Goal: Task Accomplishment & Management: Use online tool/utility

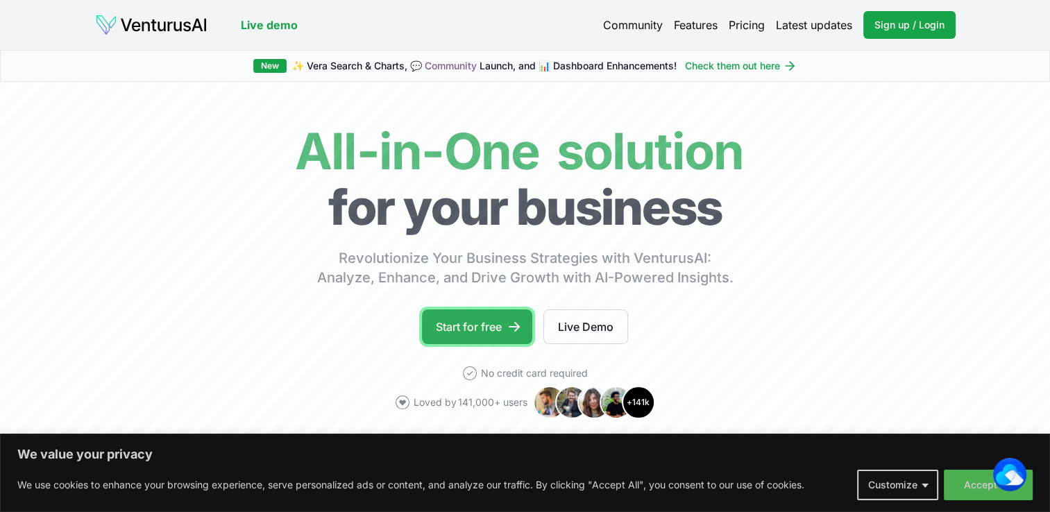
click at [481, 323] on link "Start for free" at bounding box center [477, 326] width 110 height 35
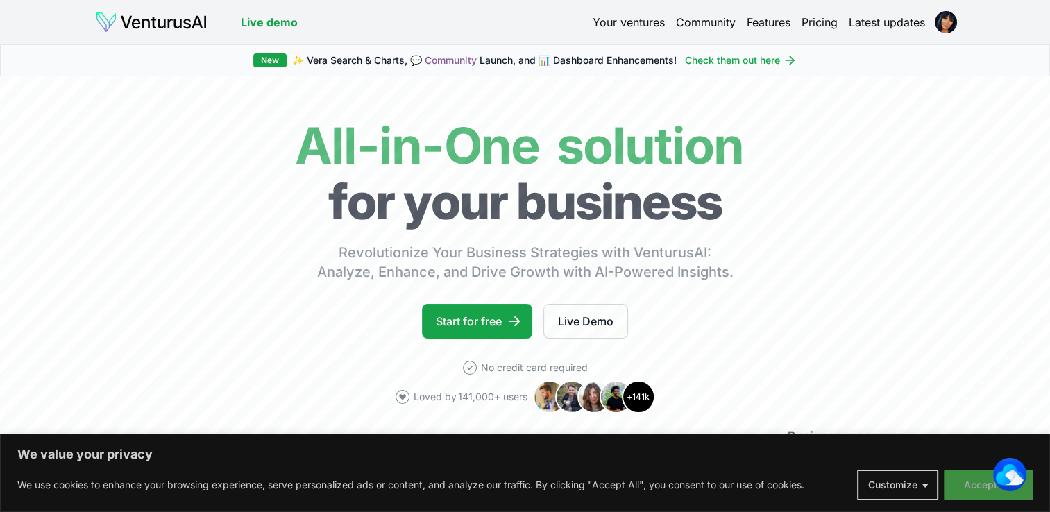
click at [973, 483] on button "Accept All" at bounding box center [988, 485] width 89 height 31
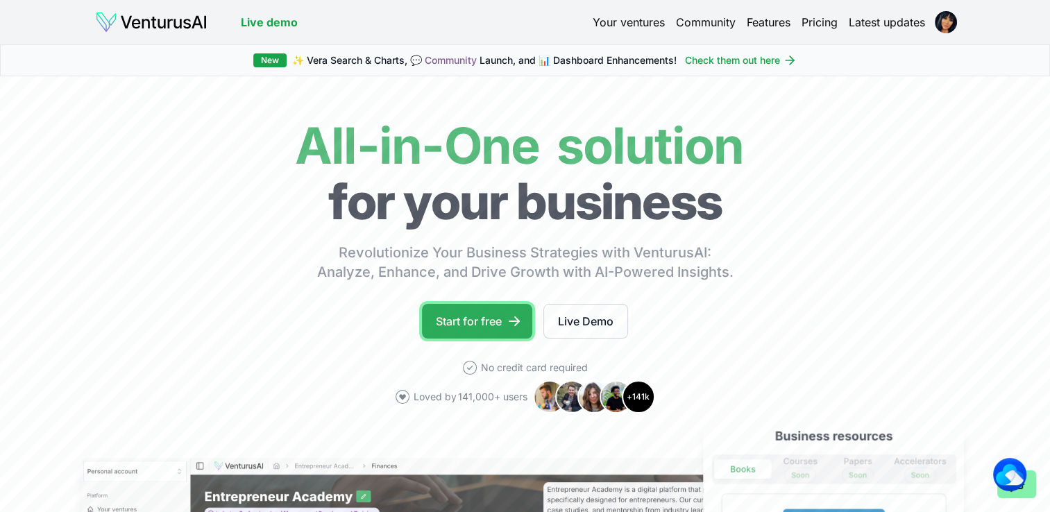
click at [452, 319] on link "Start for free" at bounding box center [477, 321] width 110 height 35
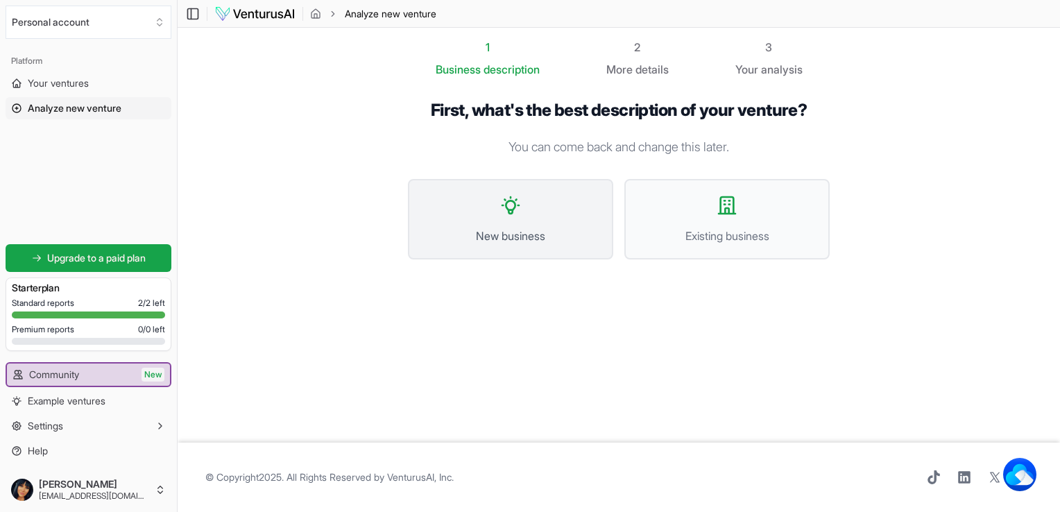
click at [529, 228] on span "New business" at bounding box center [510, 236] width 175 height 17
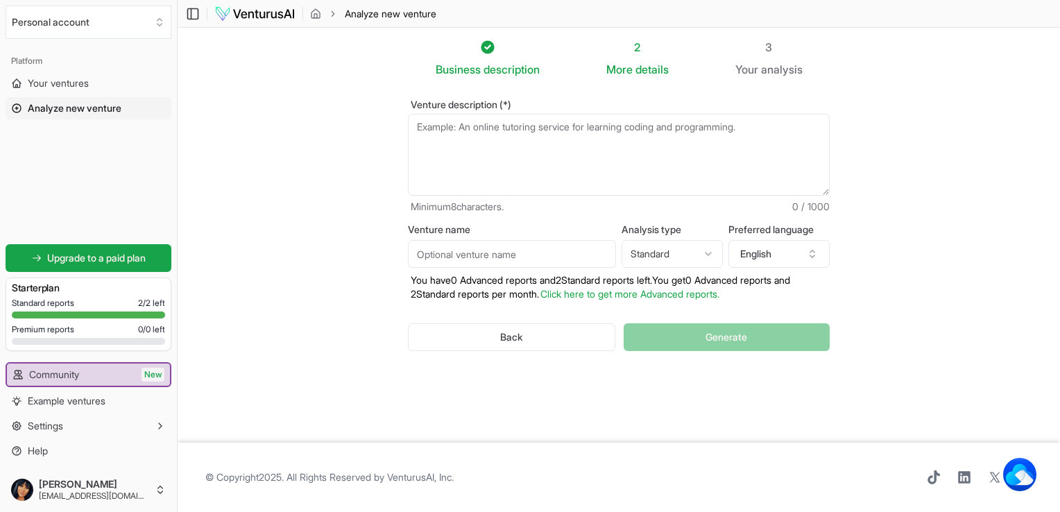
click at [508, 144] on textarea "Venture description (*)" at bounding box center [619, 155] width 422 height 82
click at [480, 145] on textarea "Venture description (*)" at bounding box center [619, 155] width 422 height 82
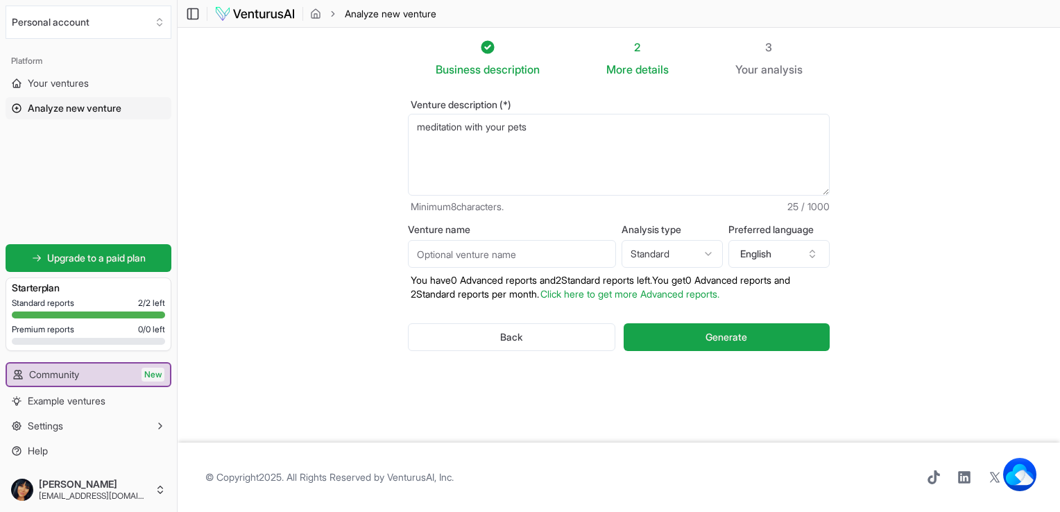
type textarea "meditation with your pets"
click at [493, 246] on input "Venture name" at bounding box center [512, 254] width 208 height 28
type input "Om My Dog"
click at [711, 331] on span "Generate" at bounding box center [727, 337] width 42 height 14
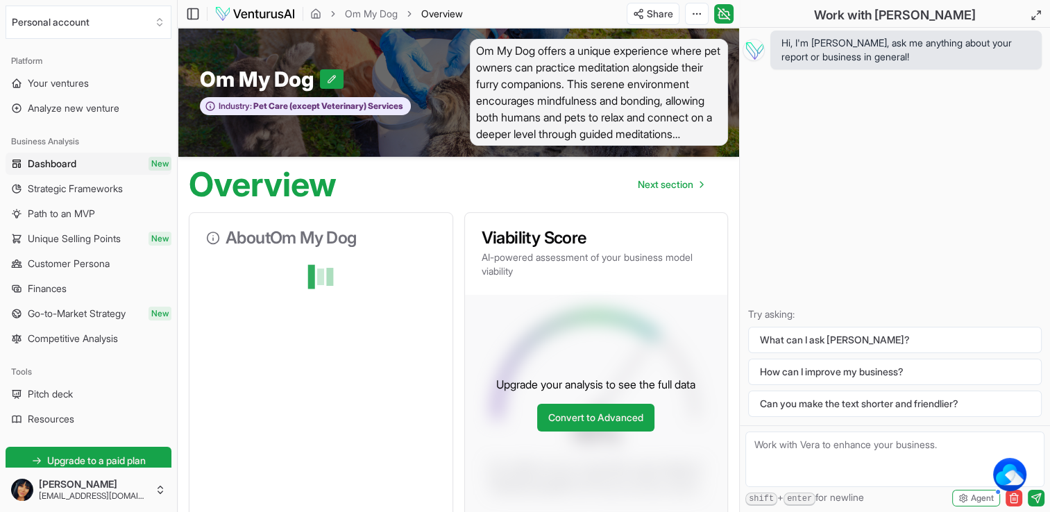
click at [1038, 125] on div "Hi, I'm [PERSON_NAME], ask me anything about your report or business in general…" at bounding box center [895, 227] width 310 height 398
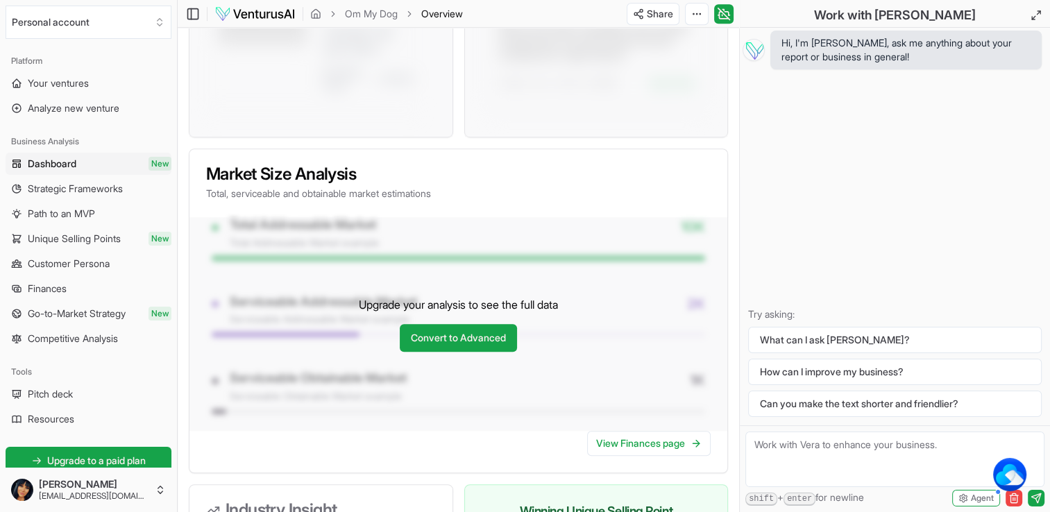
scroll to position [940, 0]
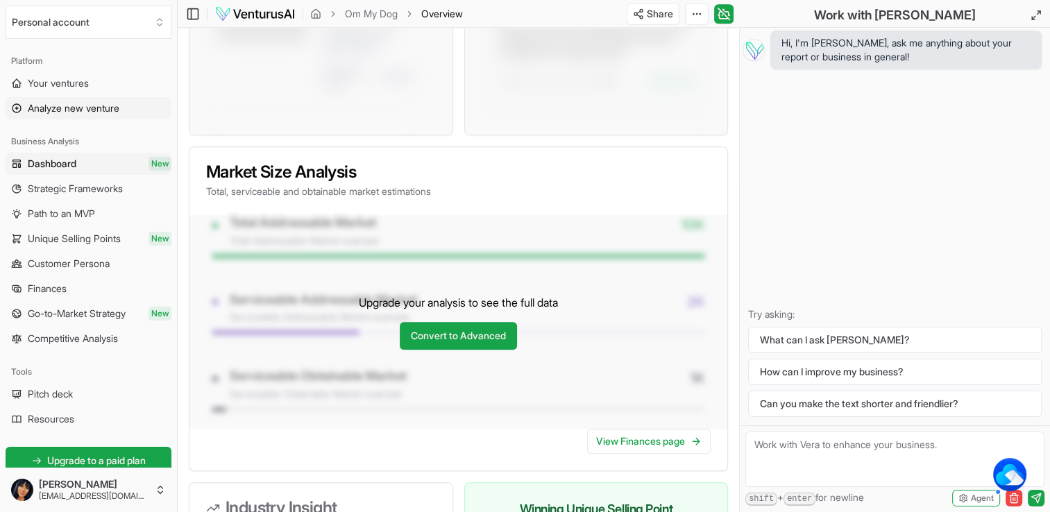
click at [80, 108] on span "Analyze new venture" at bounding box center [74, 108] width 92 height 14
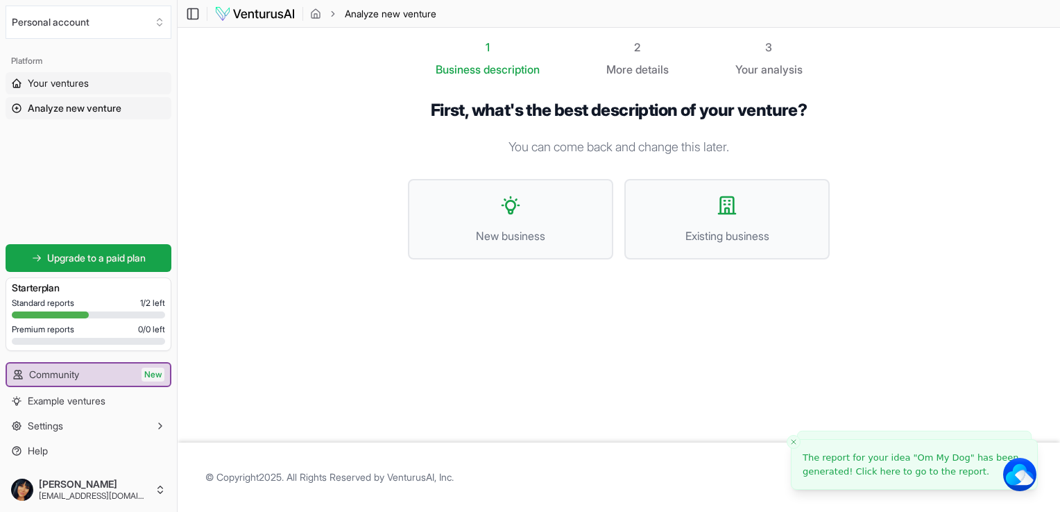
click at [89, 85] on span "Your ventures" at bounding box center [58, 83] width 61 height 14
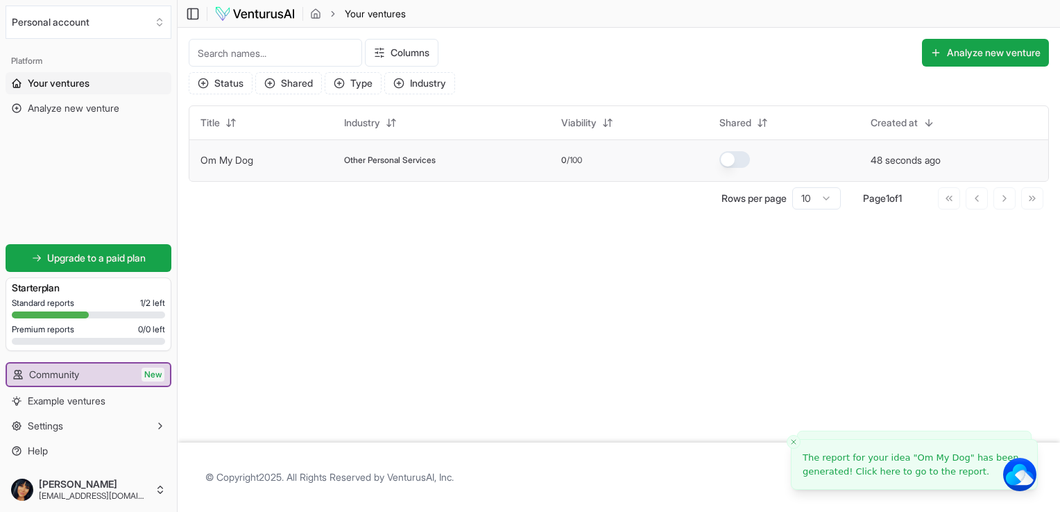
click at [251, 154] on link "Om My Dog" at bounding box center [227, 160] width 53 height 12
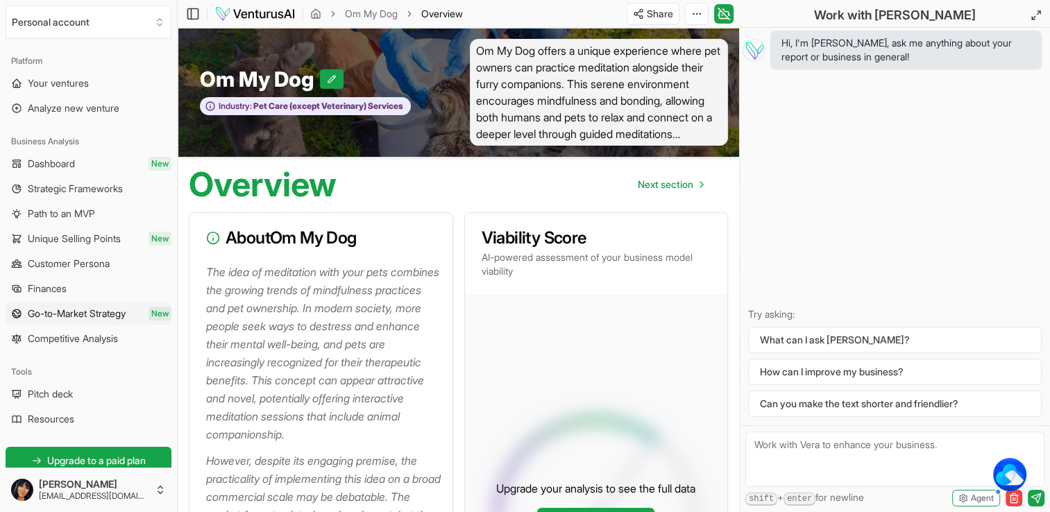
click at [83, 312] on span "Go-to-Market Strategy" at bounding box center [77, 314] width 98 height 14
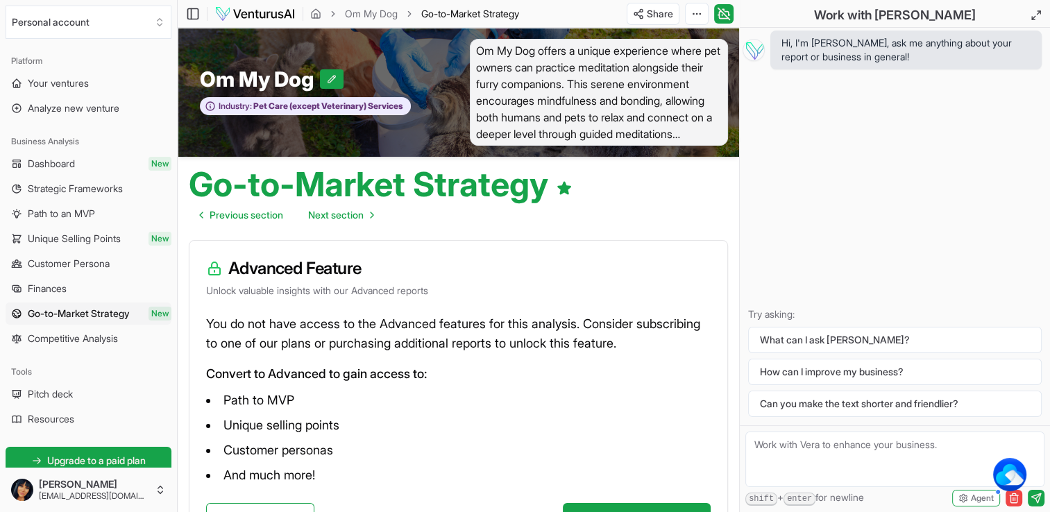
drag, startPoint x: 504, startPoint y: 404, endPoint x: 388, endPoint y: 359, distance: 124.4
click at [388, 359] on div "You do not have access to the Advanced features for this analysis. Consider sub…" at bounding box center [458, 408] width 538 height 189
drag, startPoint x: 388, startPoint y: 359, endPoint x: 364, endPoint y: 218, distance: 142.9
click at [364, 218] on span "Next section" at bounding box center [336, 215] width 56 height 14
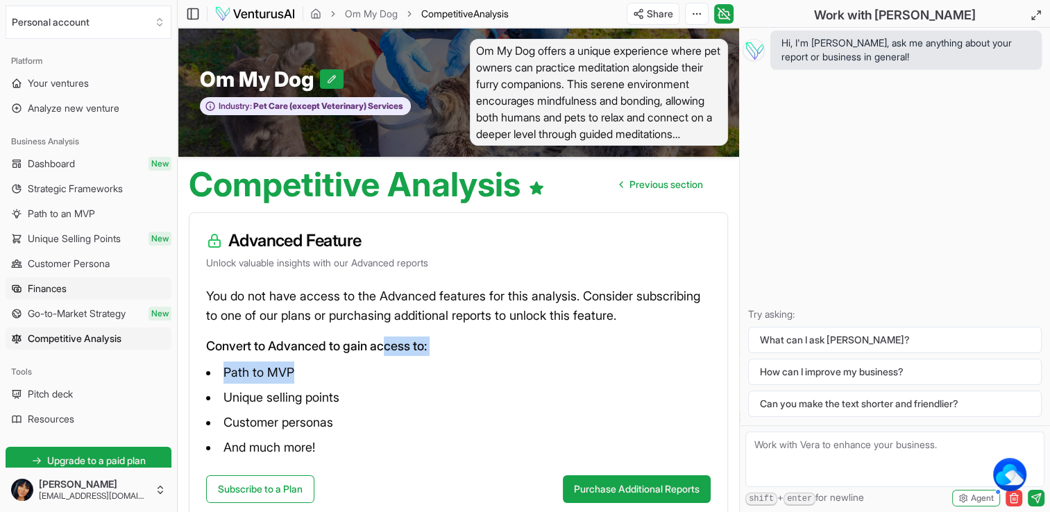
click at [56, 287] on span "Finances" at bounding box center [47, 289] width 39 height 14
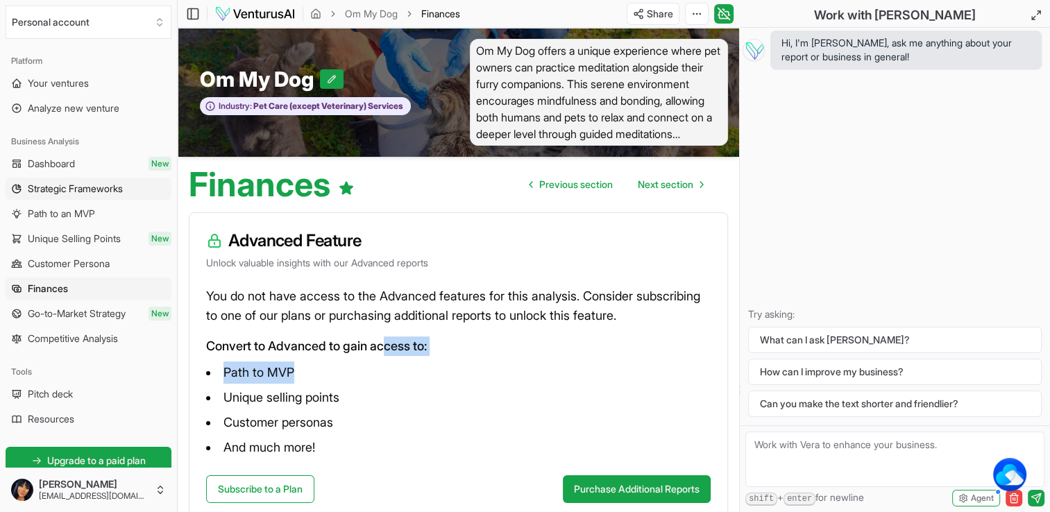
click at [90, 187] on span "Strategic Frameworks" at bounding box center [75, 189] width 95 height 14
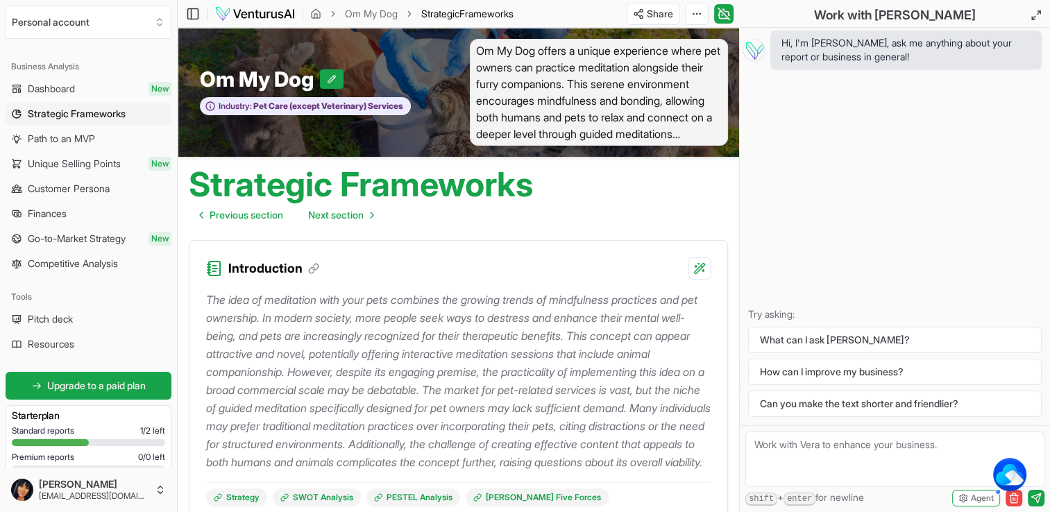
scroll to position [83, 0]
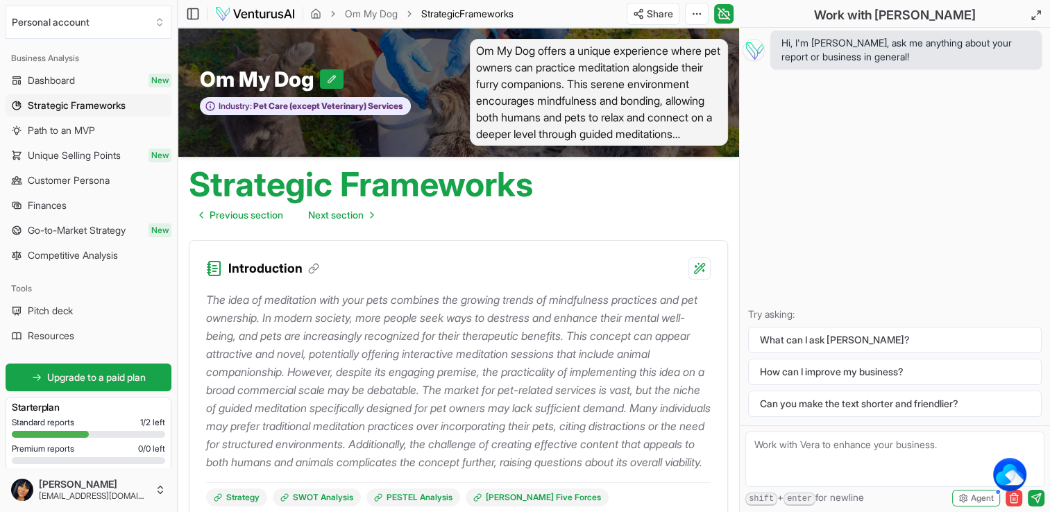
click at [661, 212] on div "Strategic Frameworks Previous section Next section" at bounding box center [458, 193] width 561 height 72
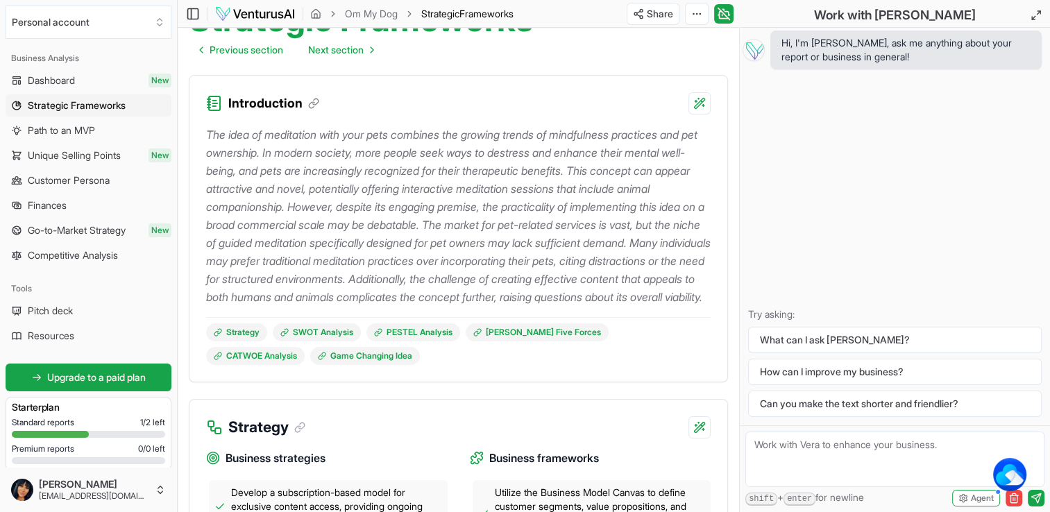
scroll to position [167, 0]
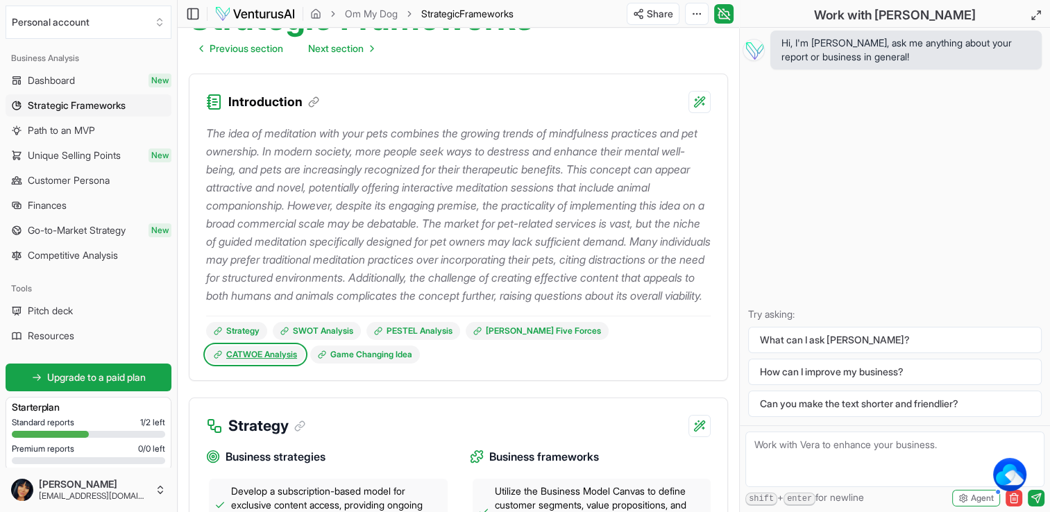
click at [305, 351] on link "CATWOE Analysis" at bounding box center [255, 355] width 99 height 18
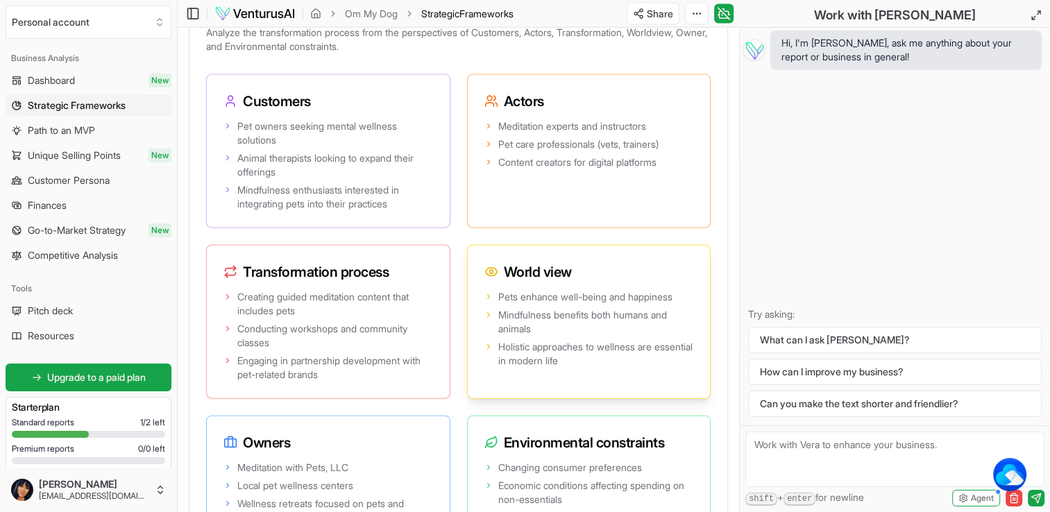
click at [698, 287] on div "World view" at bounding box center [589, 267] width 243 height 42
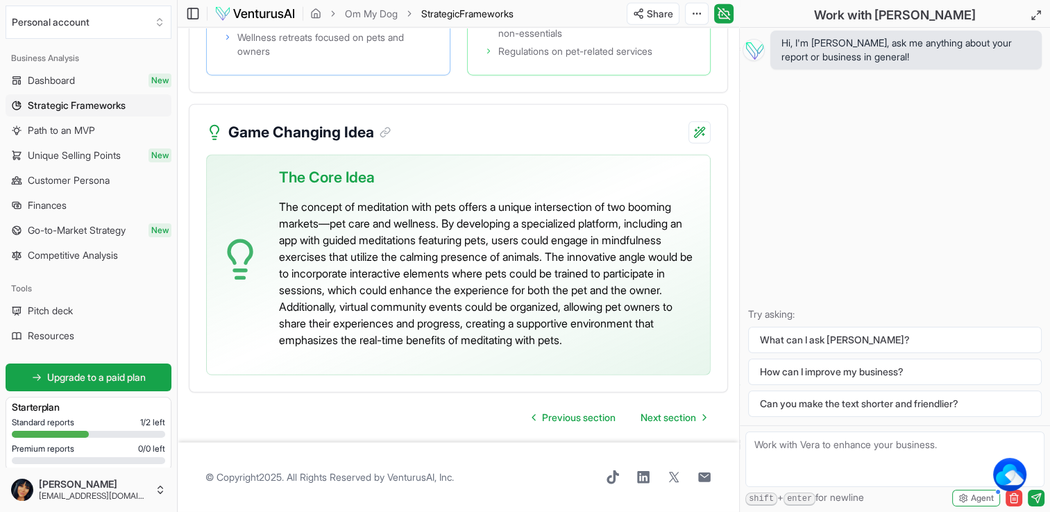
scroll to position [3575, 0]
click at [85, 158] on span "Unique Selling Points" at bounding box center [74, 156] width 93 height 14
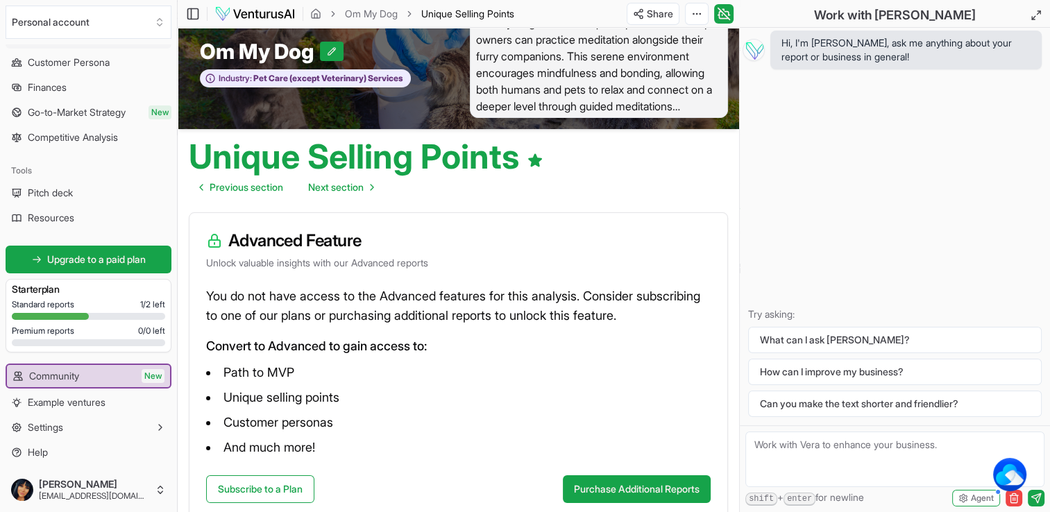
scroll to position [56, 0]
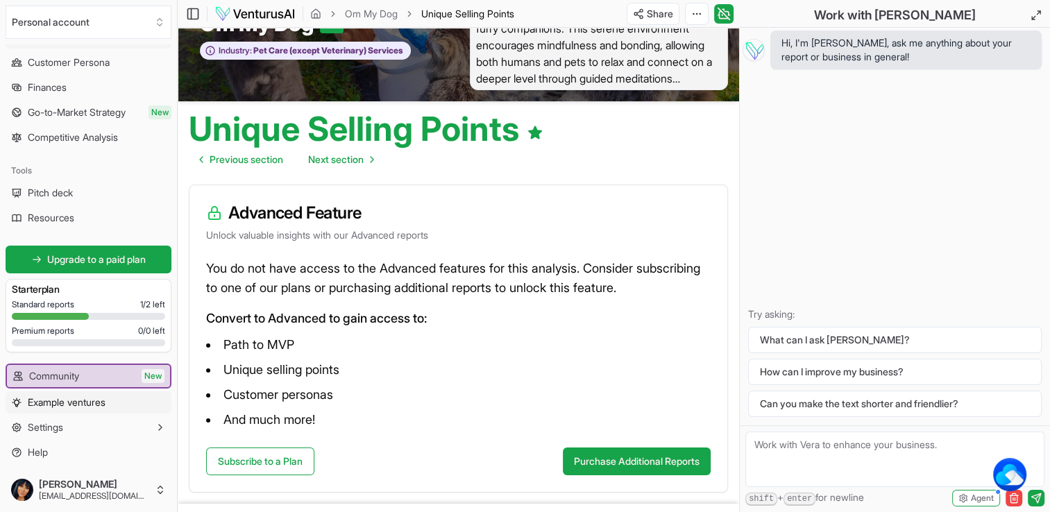
click at [78, 401] on span "Example ventures" at bounding box center [67, 403] width 78 height 14
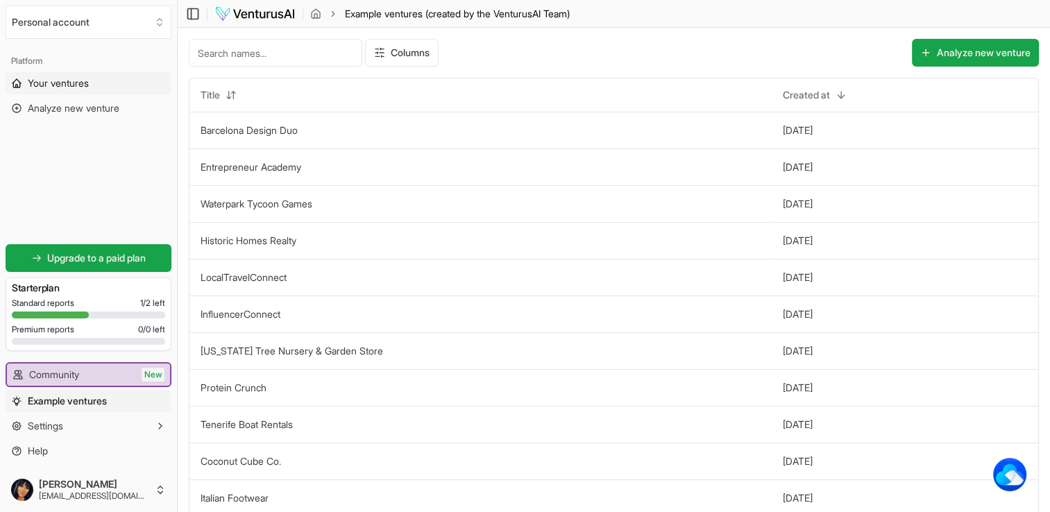
click at [103, 83] on link "Your ventures" at bounding box center [89, 83] width 166 height 22
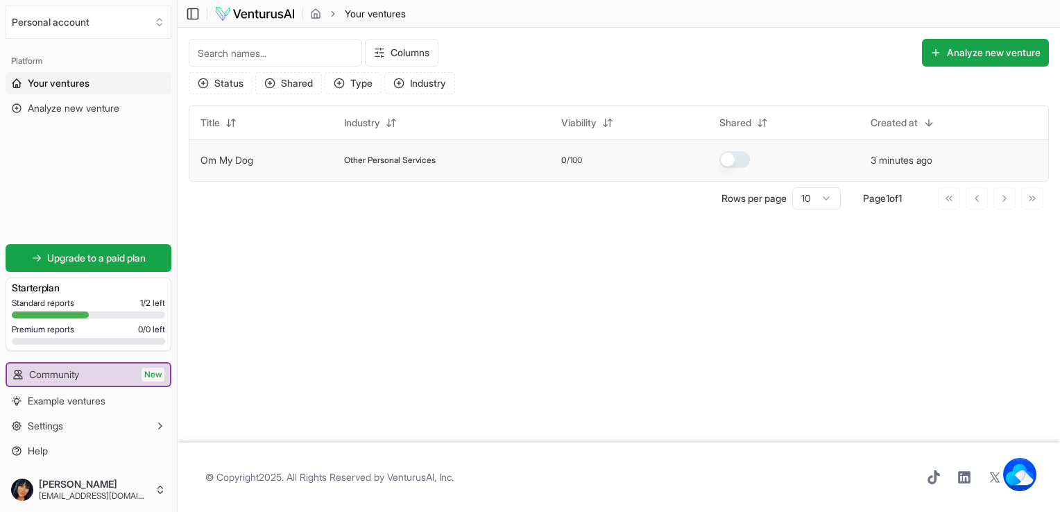
click at [230, 173] on td "Om My Dog" at bounding box center [261, 160] width 144 height 42
click at [235, 151] on td "Om My Dog meditation with your pets meditation with your pets" at bounding box center [261, 160] width 144 height 42
click at [244, 159] on link "Om My Dog" at bounding box center [227, 160] width 53 height 12
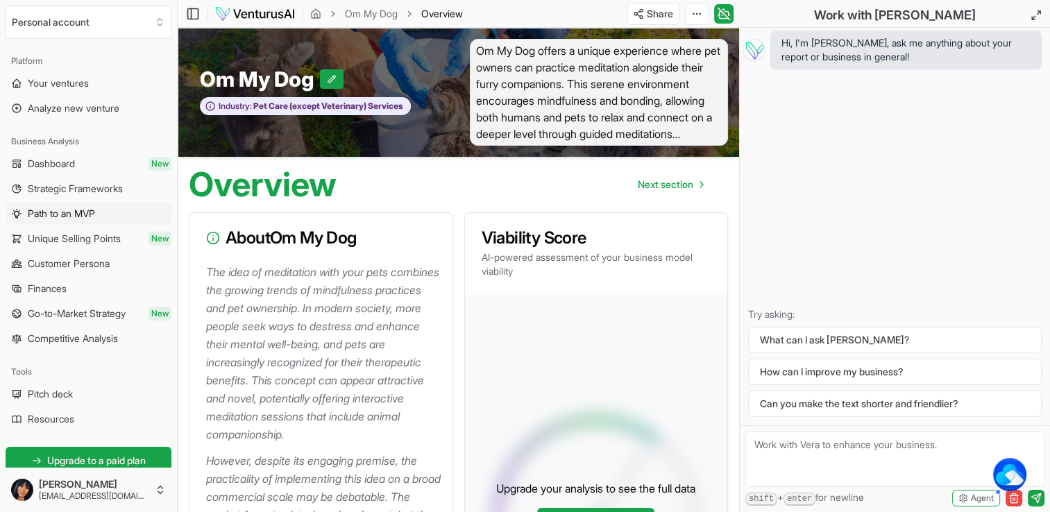
click at [93, 209] on span "Path to an MVP" at bounding box center [61, 214] width 67 height 14
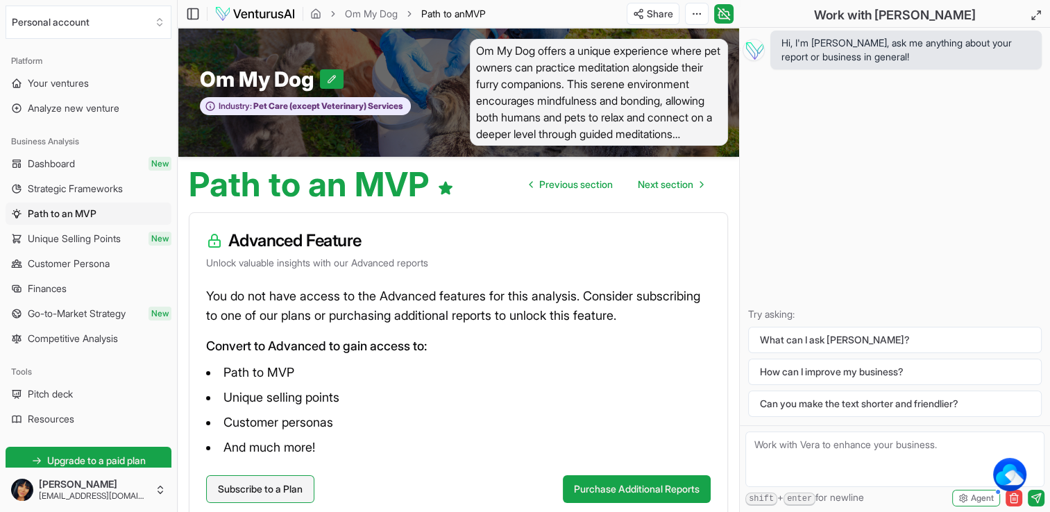
click at [282, 489] on link "Subscribe to a Plan" at bounding box center [260, 489] width 108 height 28
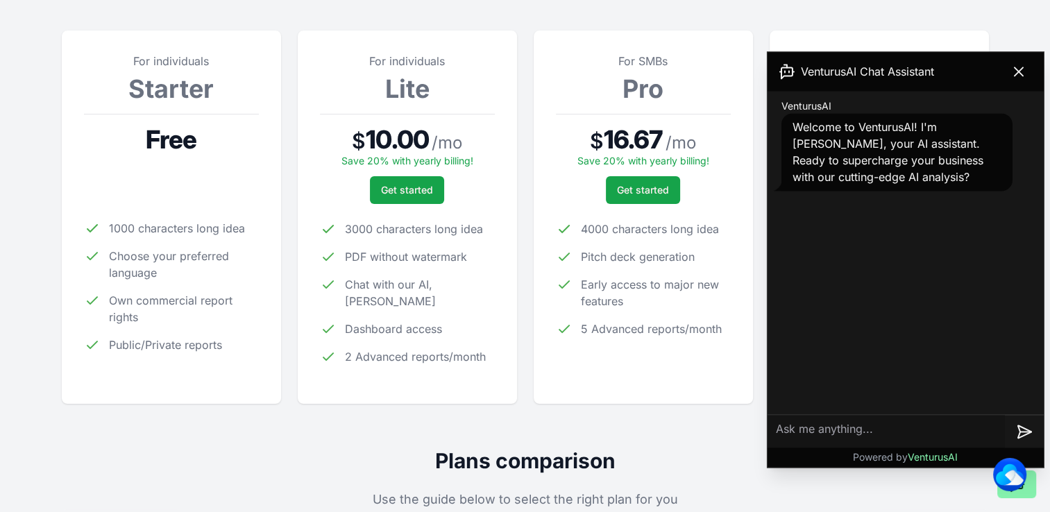
scroll to position [199, 0]
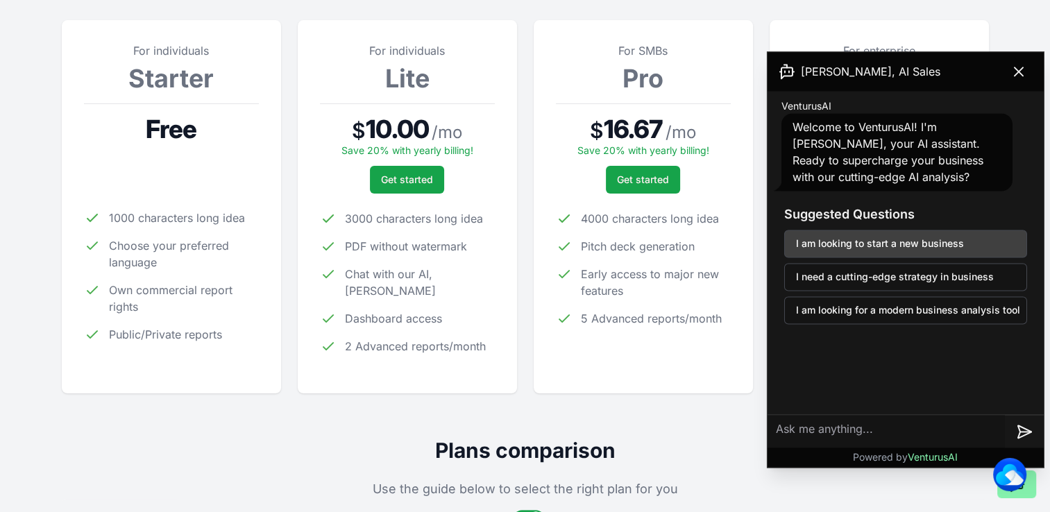
click at [919, 241] on button "I am looking to start a new business" at bounding box center [905, 244] width 243 height 28
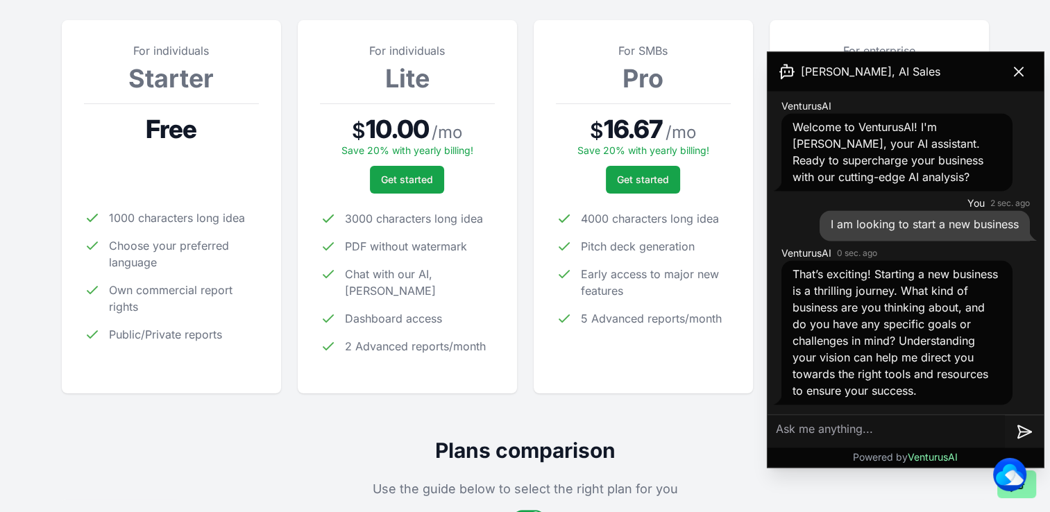
click at [910, 432] on textarea at bounding box center [885, 431] width 237 height 33
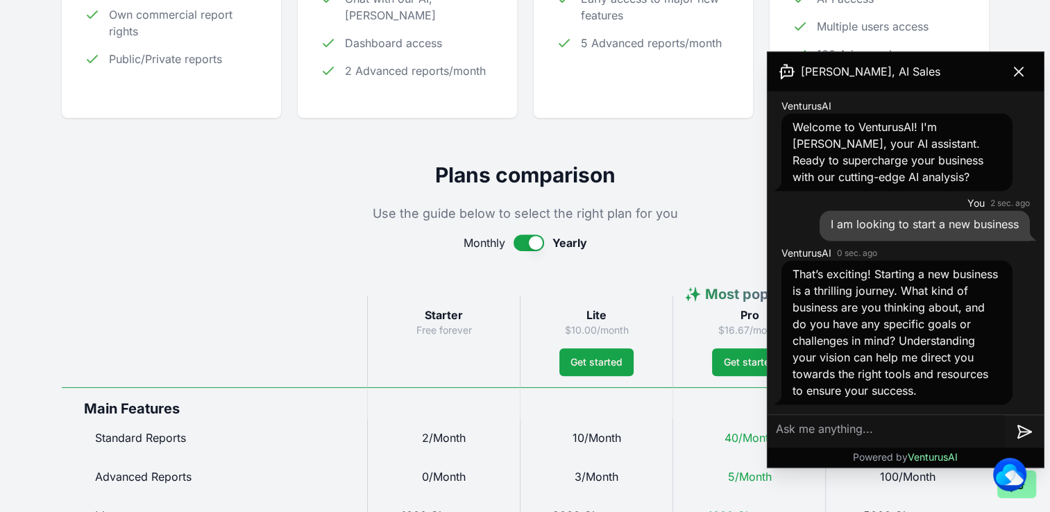
scroll to position [477, 0]
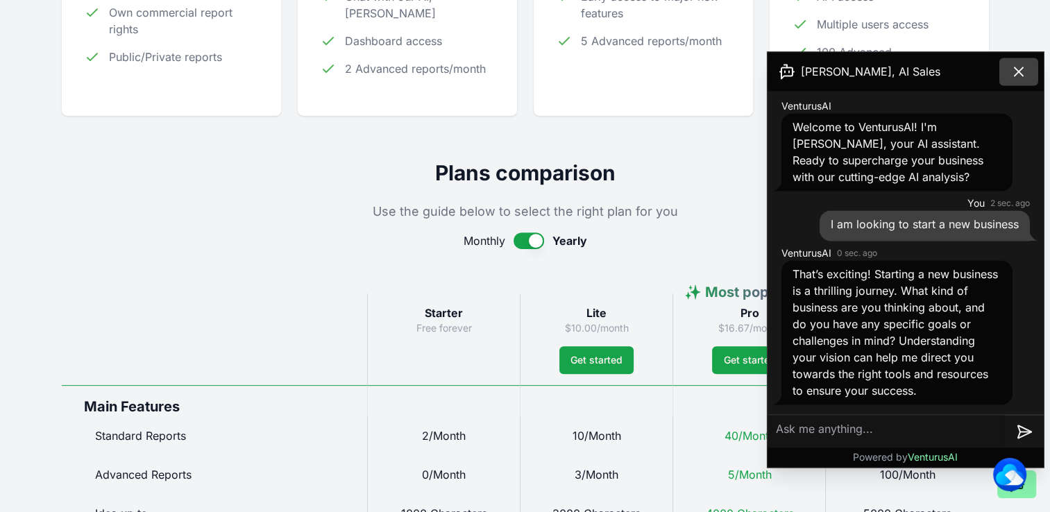
click at [1030, 65] on button at bounding box center [1018, 72] width 39 height 28
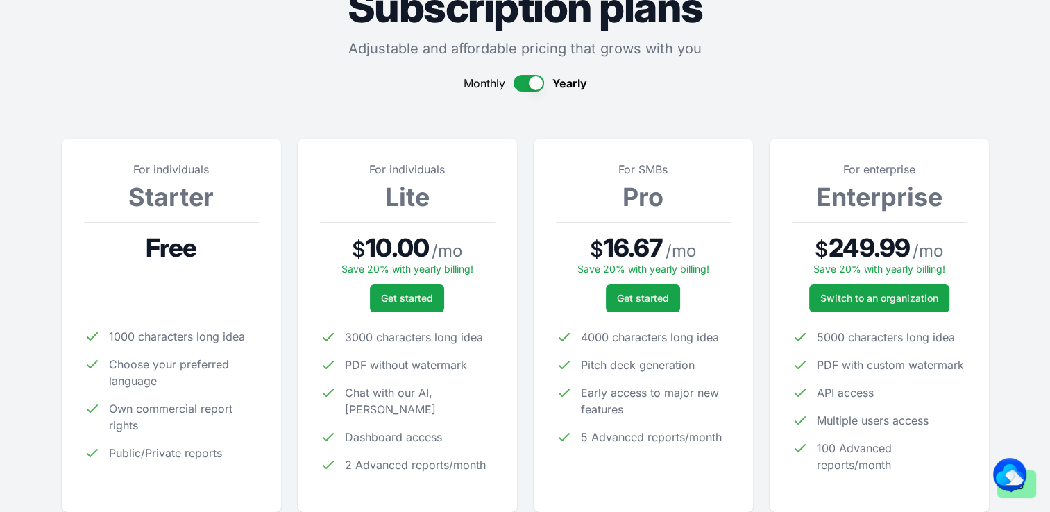
scroll to position [0, 0]
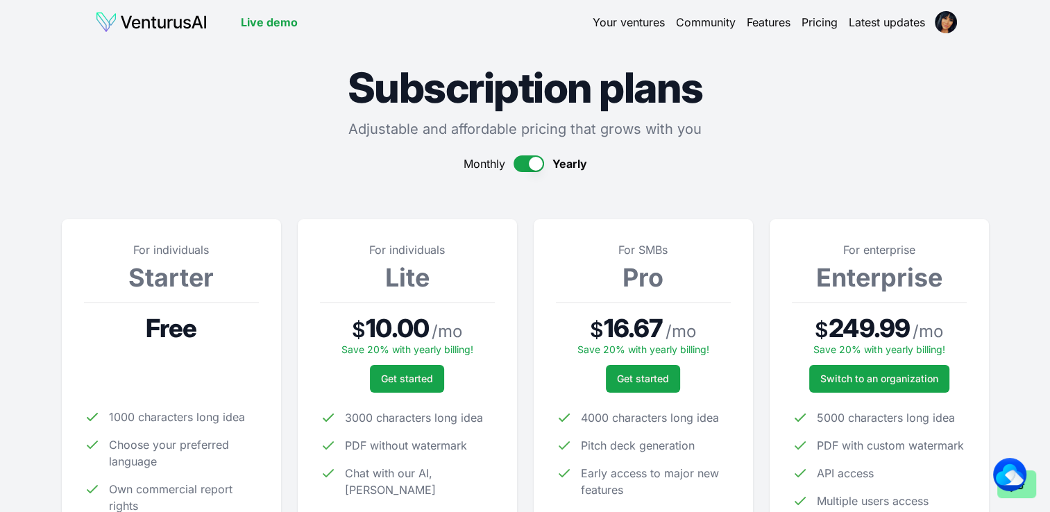
click at [773, 25] on link "Features" at bounding box center [769, 22] width 44 height 17
